Goal: Use online tool/utility: Use online tool/utility

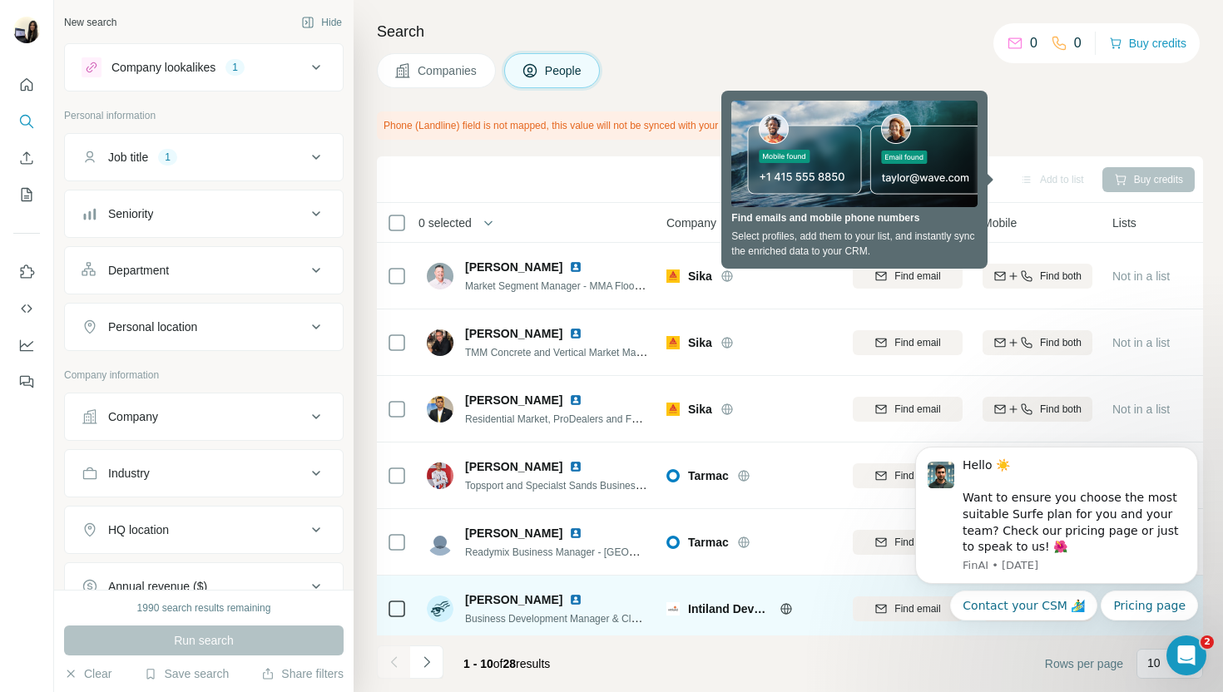
scroll to position [282, 0]
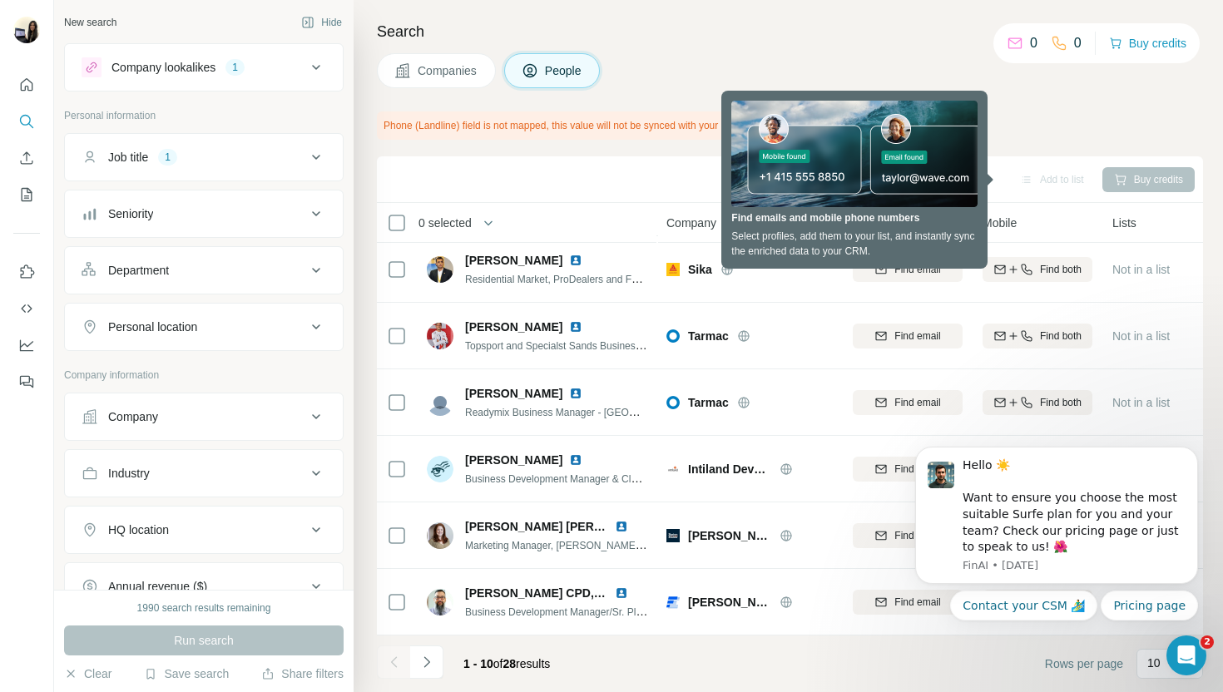
click at [245, 359] on div "Company lookalikes 1 Personal information Job title 1 Seniority Department Pers…" at bounding box center [204, 411] width 280 height 737
click at [277, 328] on div "Personal location" at bounding box center [194, 327] width 225 height 17
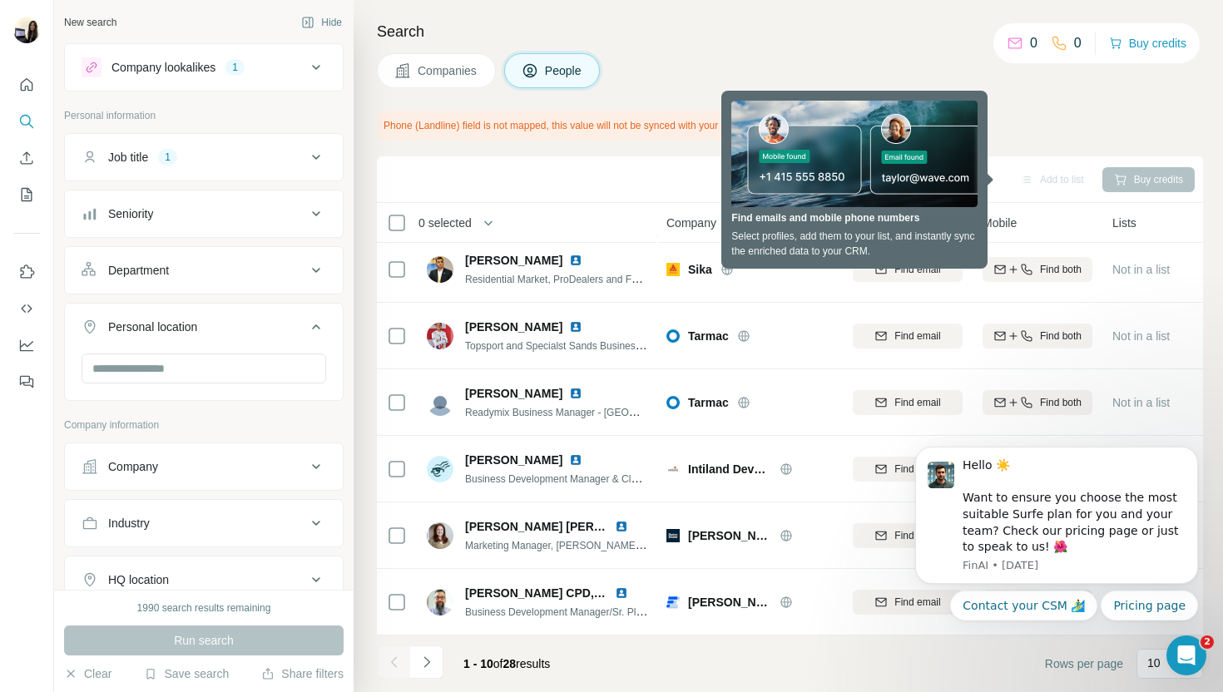
click at [292, 385] on div at bounding box center [204, 370] width 245 height 33
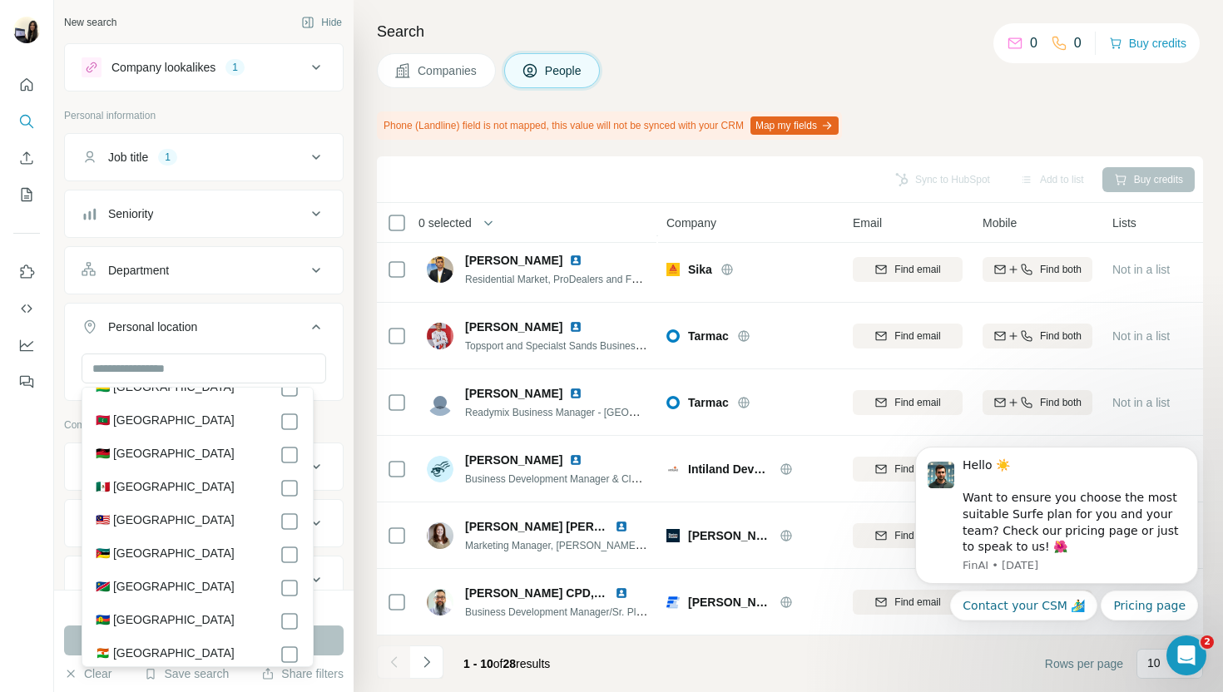
scroll to position [5174, 0]
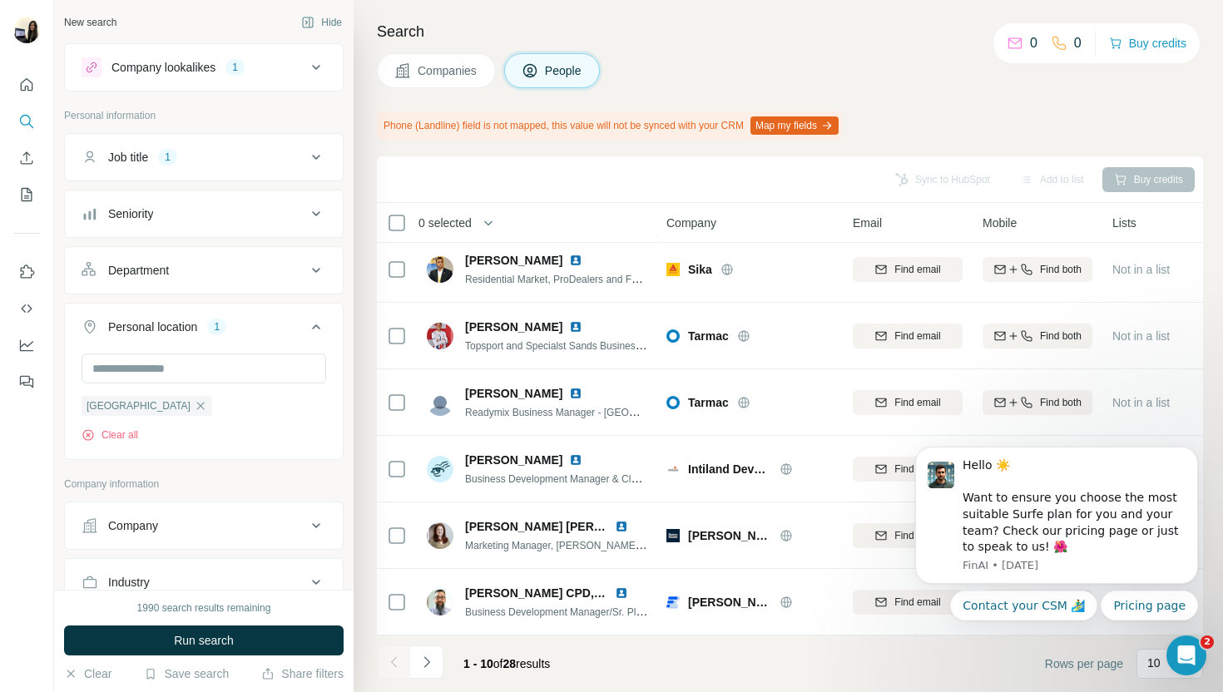
click at [331, 460] on div "New search Hide Company lookalikes 1 Personal information Job title 1 Seniority…" at bounding box center [204, 295] width 300 height 590
click at [279, 637] on button "Run search" at bounding box center [204, 641] width 280 height 30
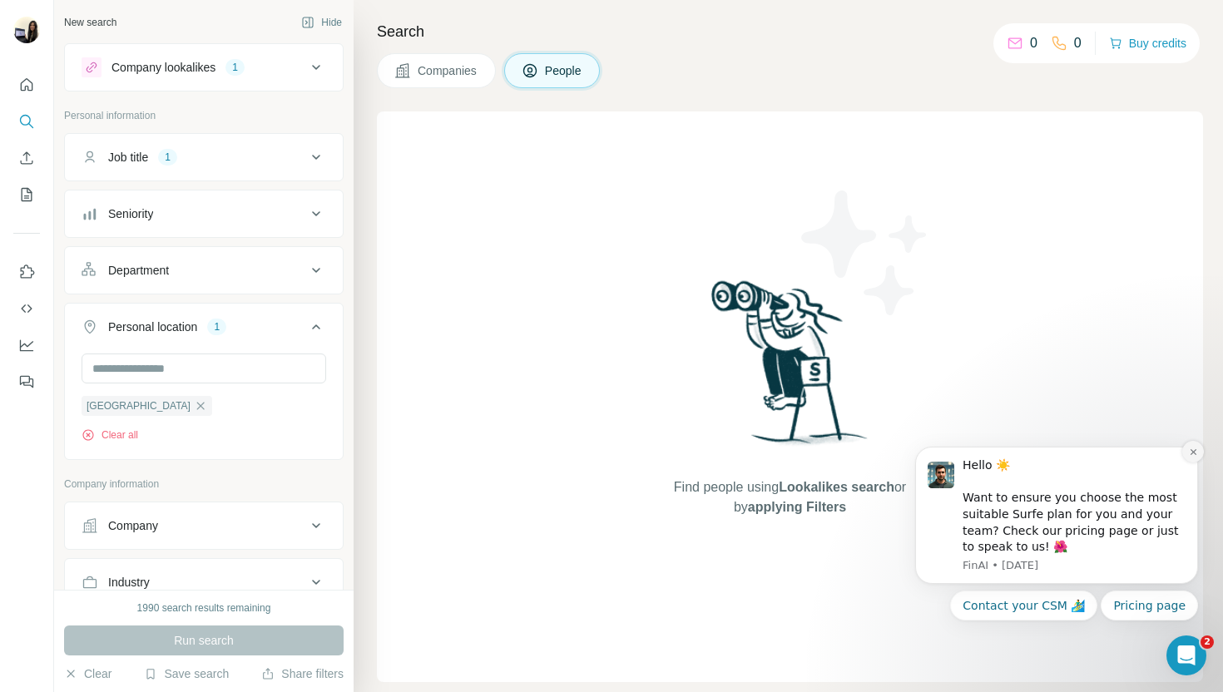
click at [1187, 448] on button "Dismiss notification" at bounding box center [1193, 452] width 22 height 22
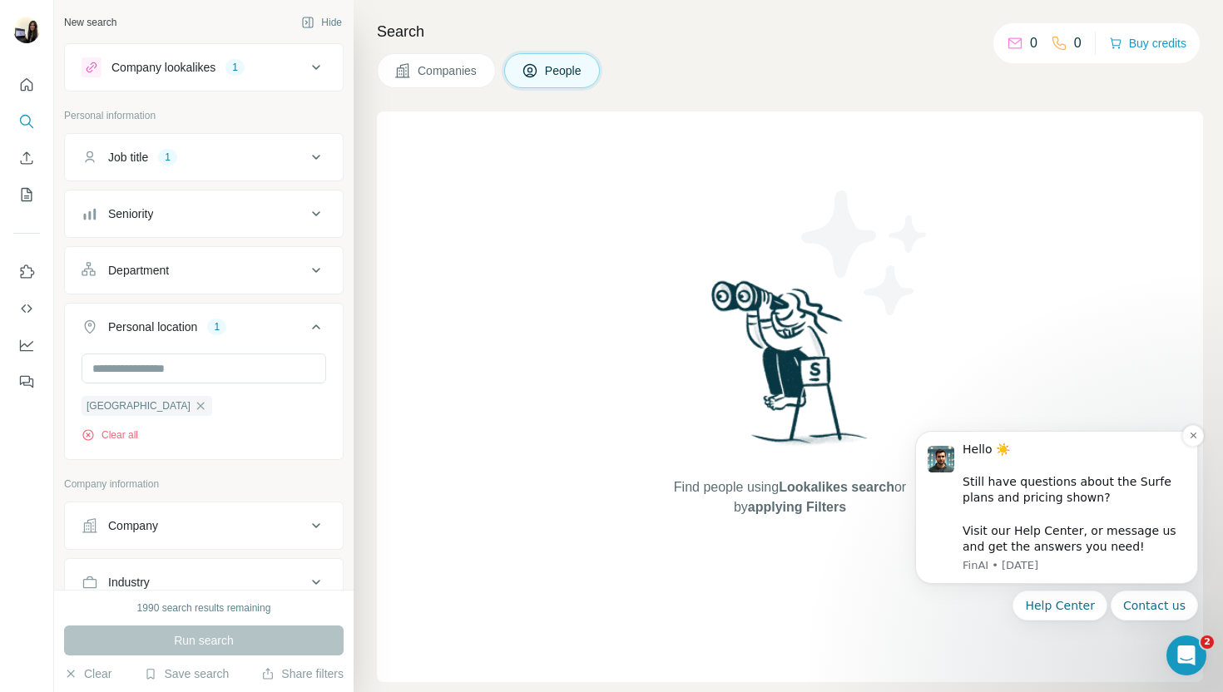
click at [1183, 442] on div "Hello ☀️ ​ Still have questions about the Surfe plans and pricing shown? ​ Visi…" at bounding box center [1074, 499] width 223 height 114
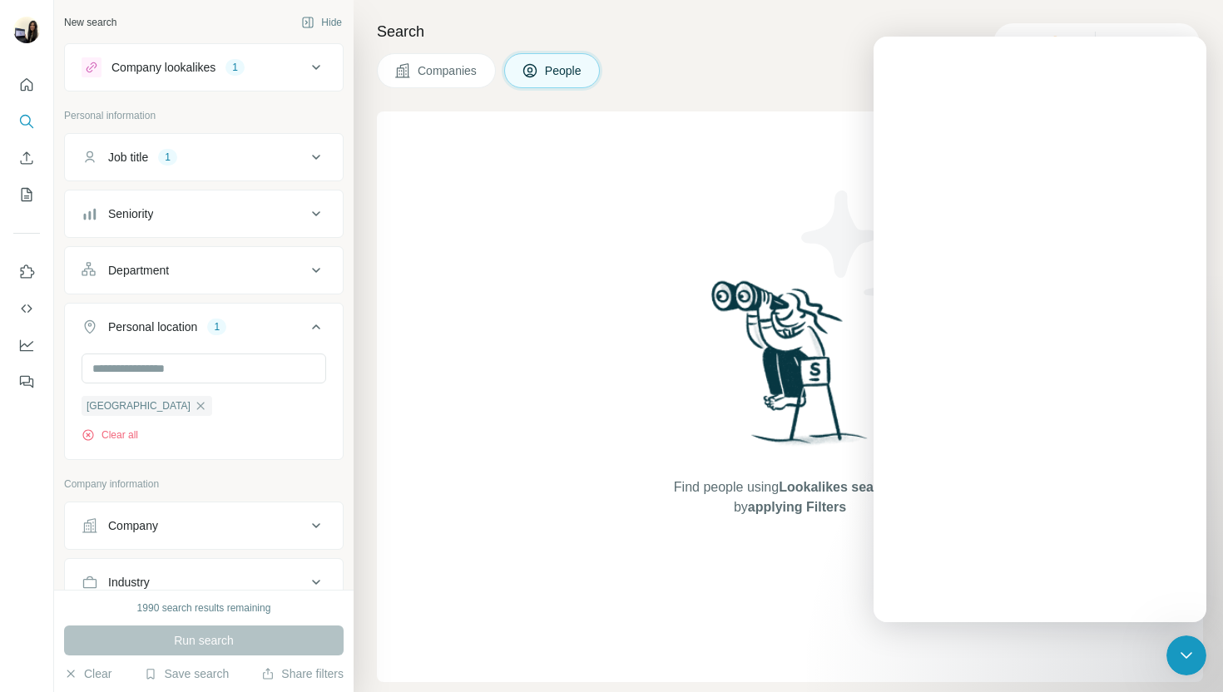
scroll to position [0, 0]
click at [807, 359] on img at bounding box center [790, 369] width 173 height 186
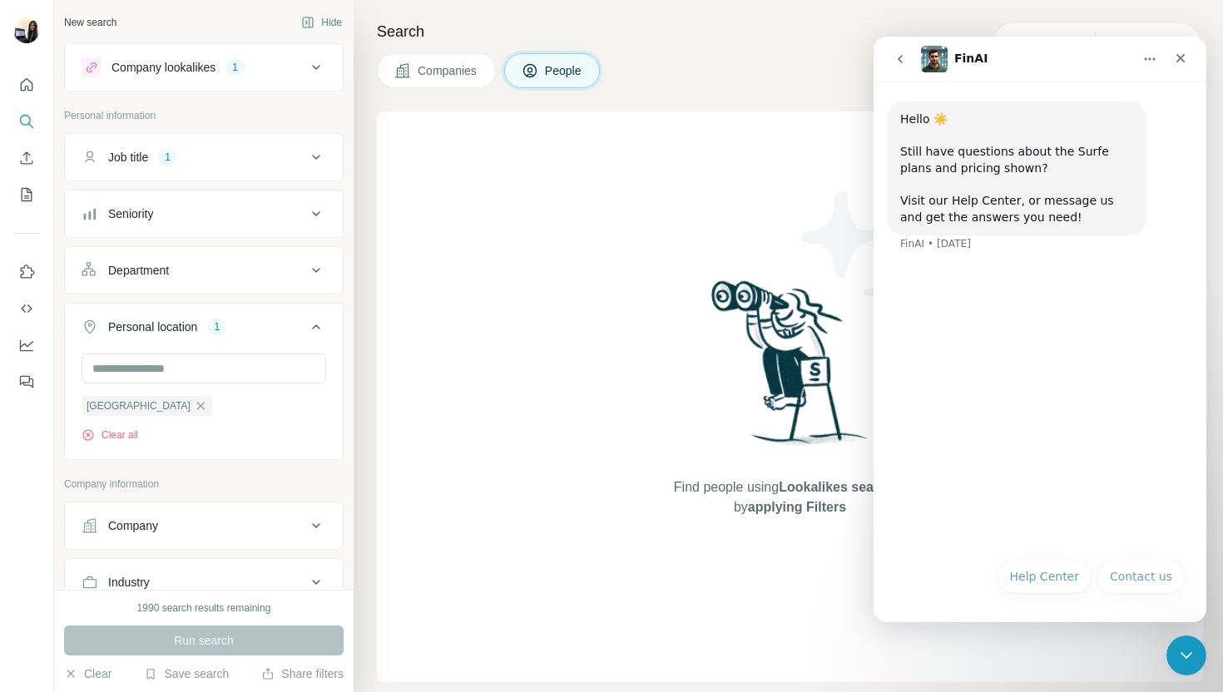
click at [803, 342] on img at bounding box center [790, 369] width 173 height 186
click at [1189, 47] on div "Close" at bounding box center [1181, 58] width 30 height 30
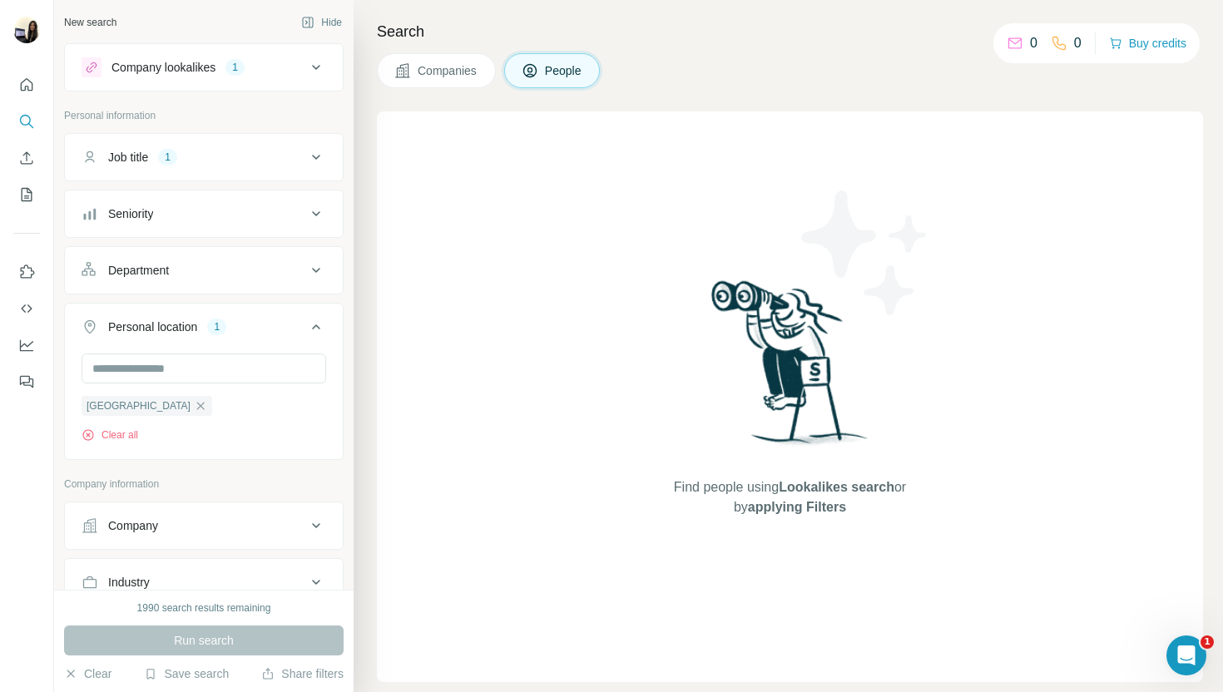
click at [194, 409] on icon "button" at bounding box center [200, 405] width 13 height 13
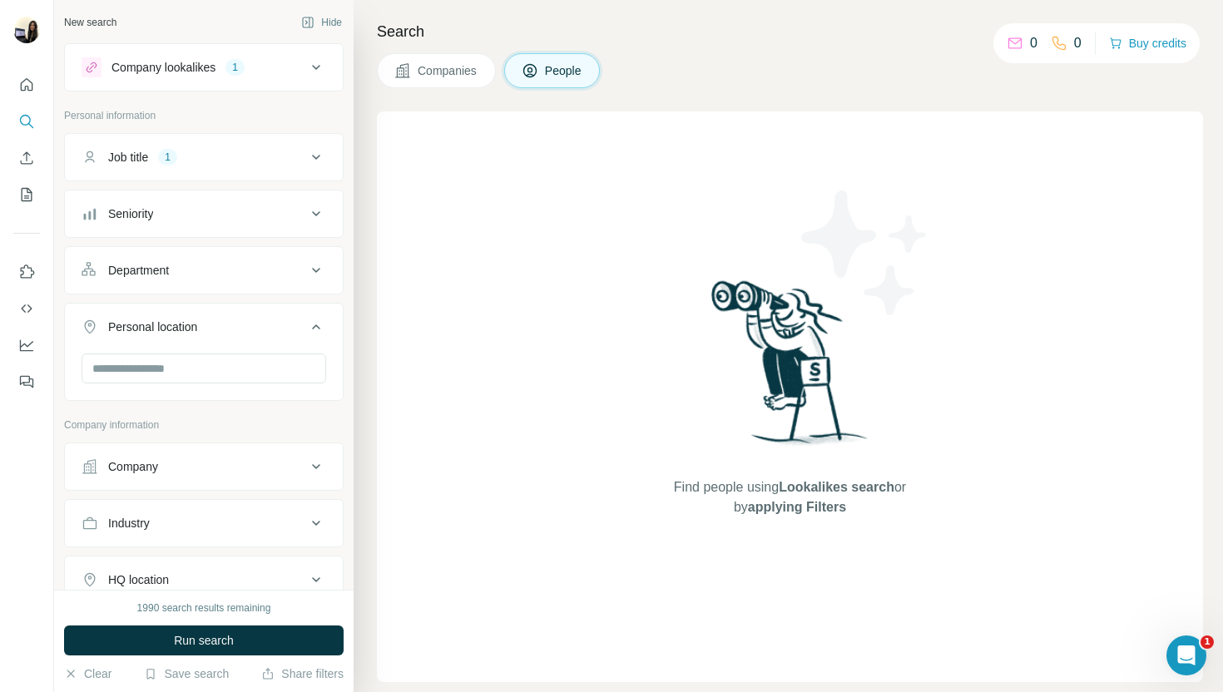
click at [306, 141] on button "Job title 1" at bounding box center [204, 157] width 278 height 40
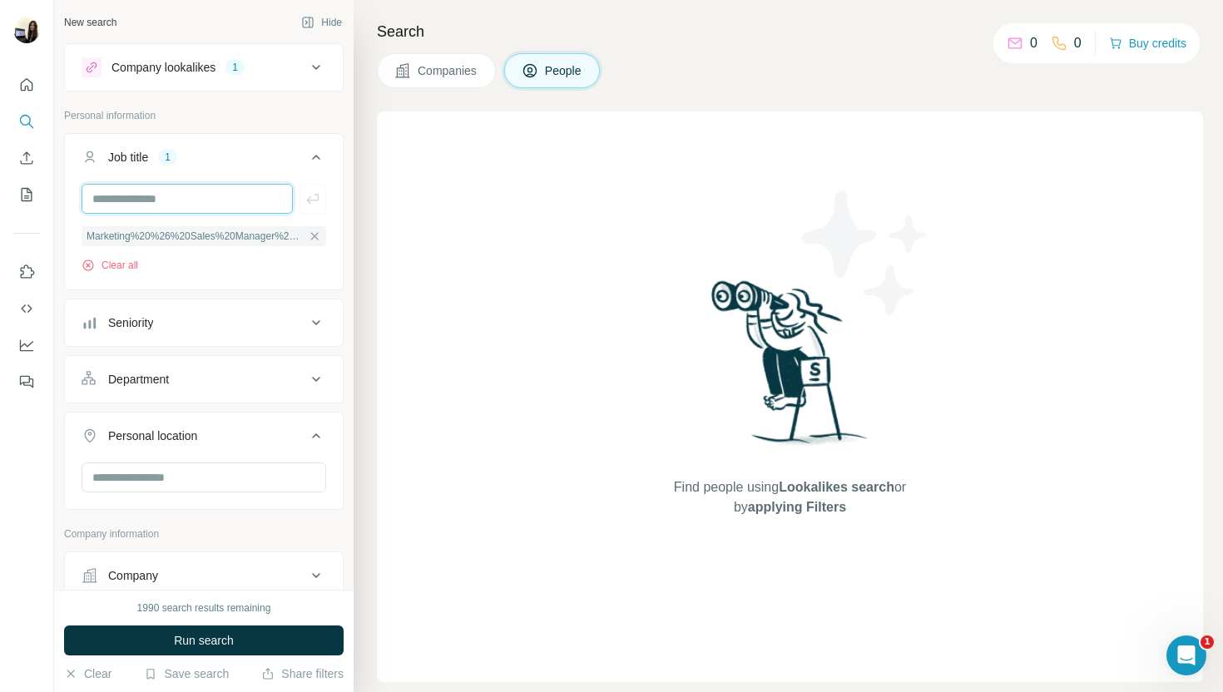
click at [247, 206] on input "text" at bounding box center [187, 199] width 211 height 30
type input "**********"
click at [308, 235] on icon "button" at bounding box center [314, 236] width 13 height 13
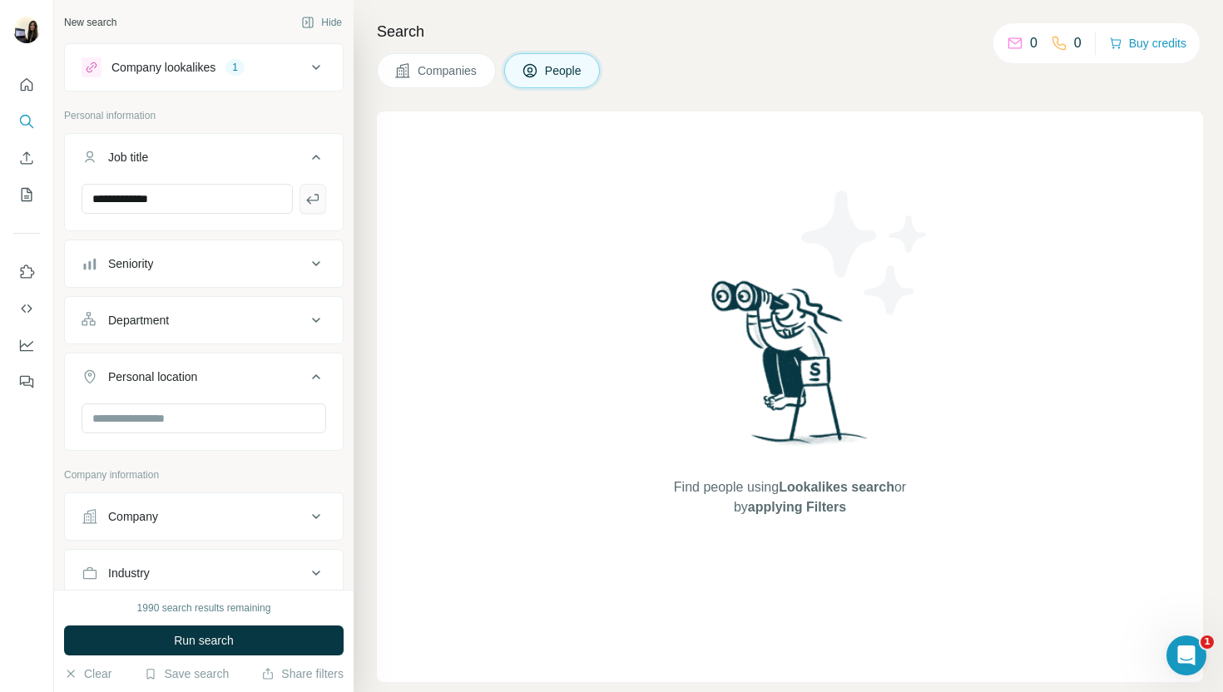
click at [309, 206] on button "button" at bounding box center [313, 199] width 27 height 30
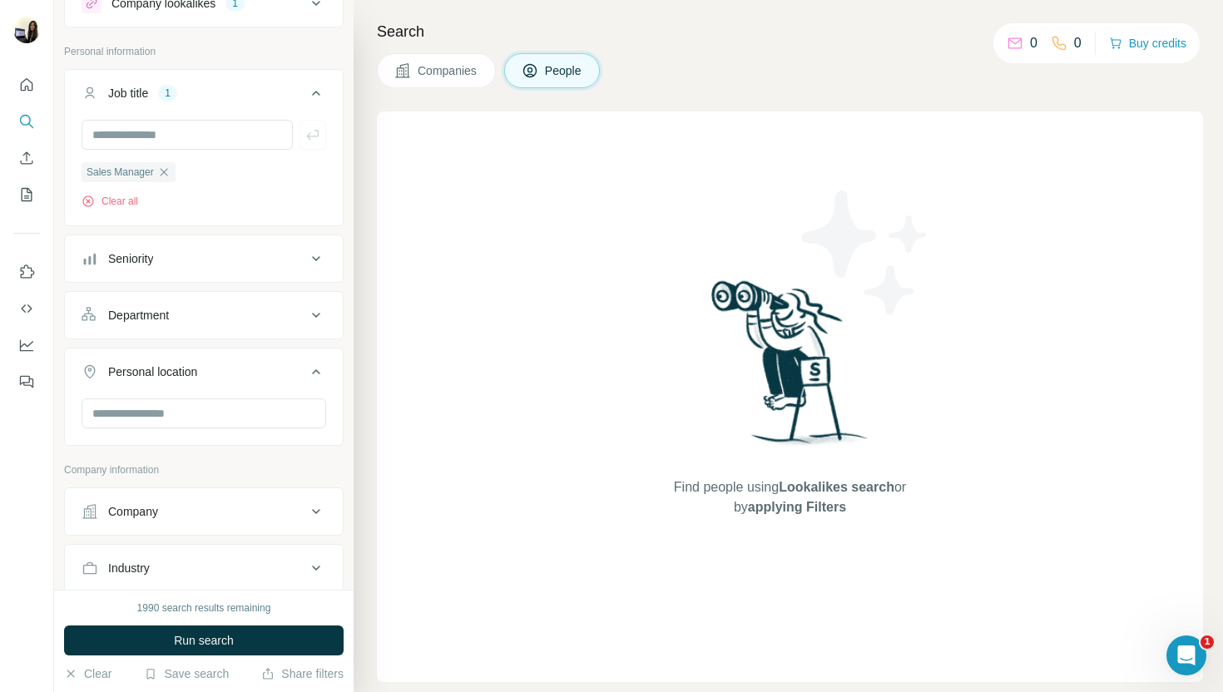
scroll to position [127, 0]
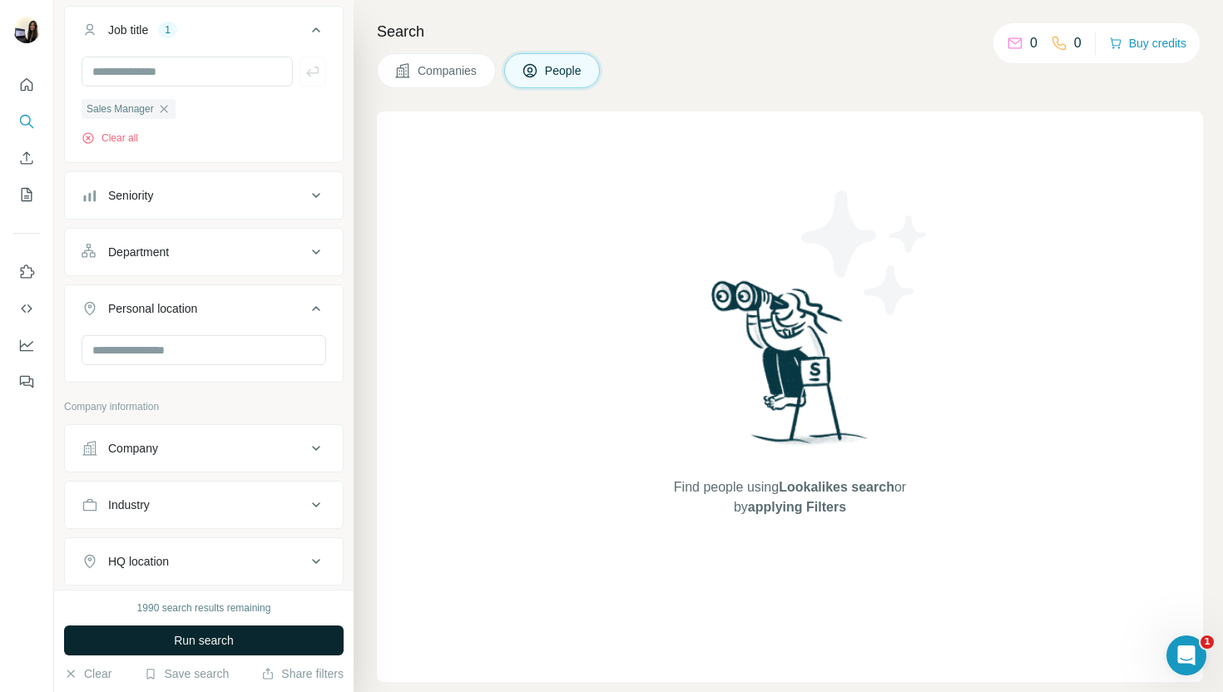
click at [256, 634] on button "Run search" at bounding box center [204, 641] width 280 height 30
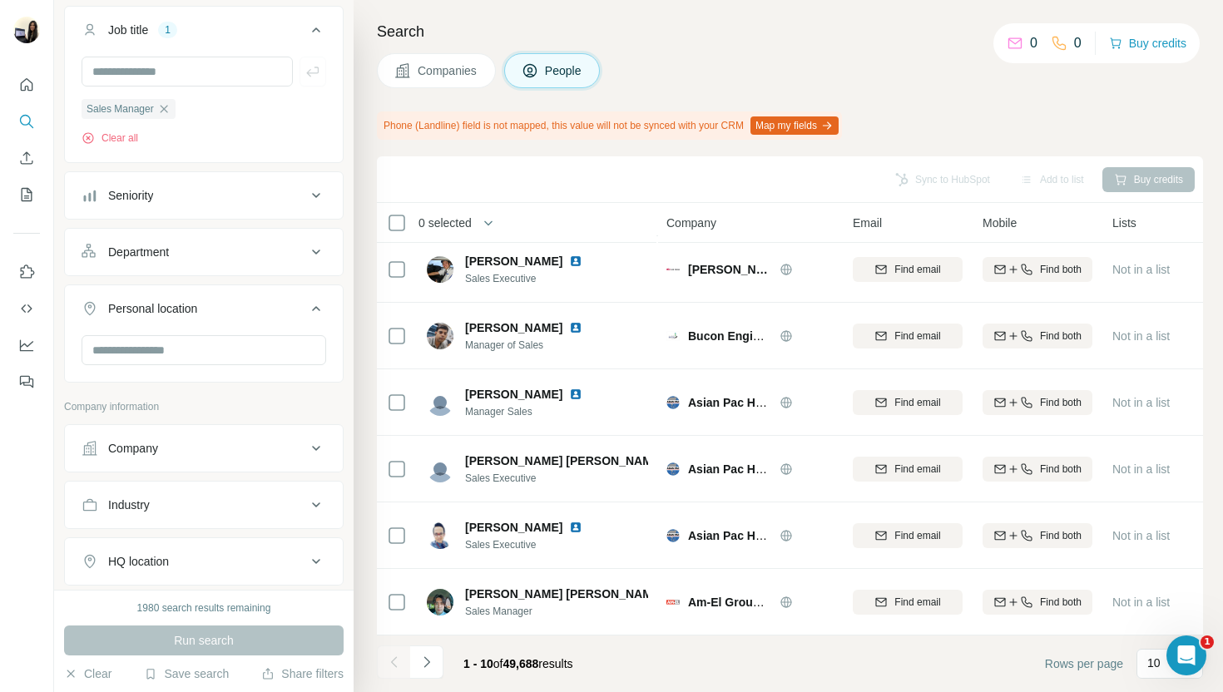
scroll to position [0, 0]
